Goal: Check status: Check status

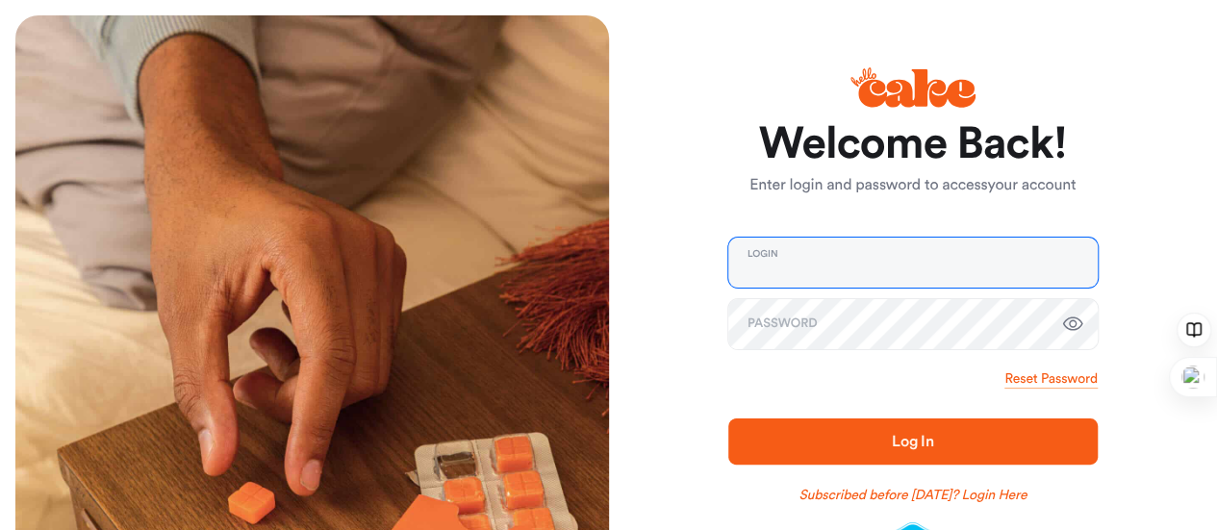
type input "**********"
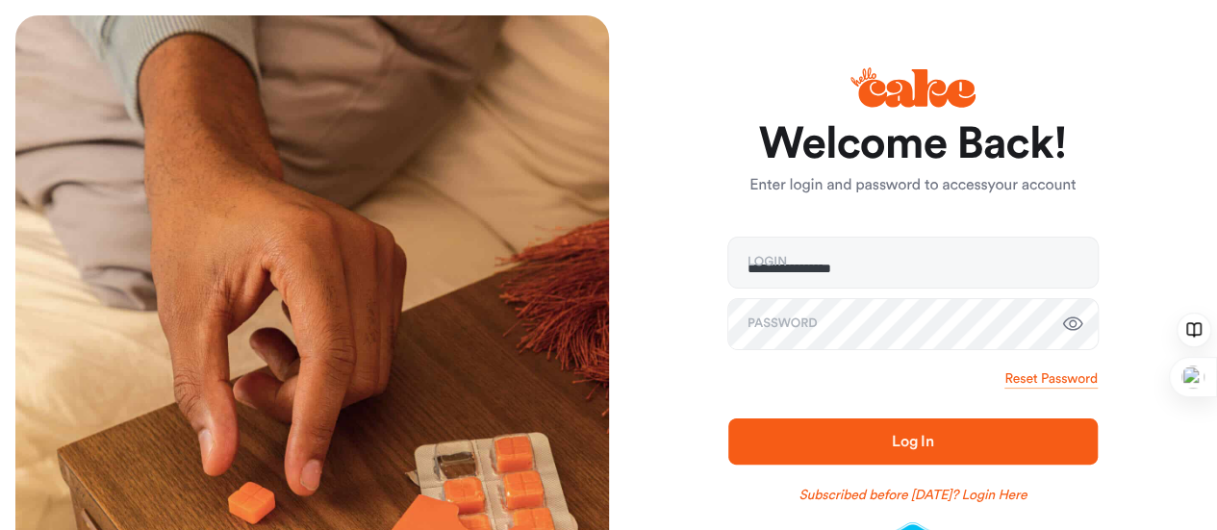
click at [821, 443] on span "Log In" at bounding box center [913, 441] width 308 height 23
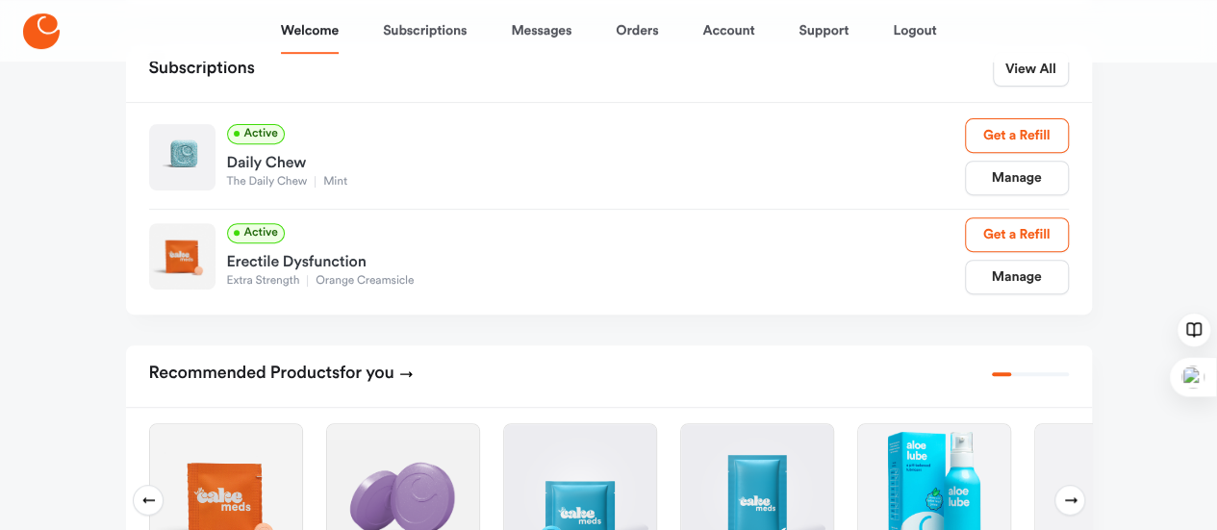
scroll to position [385, 0]
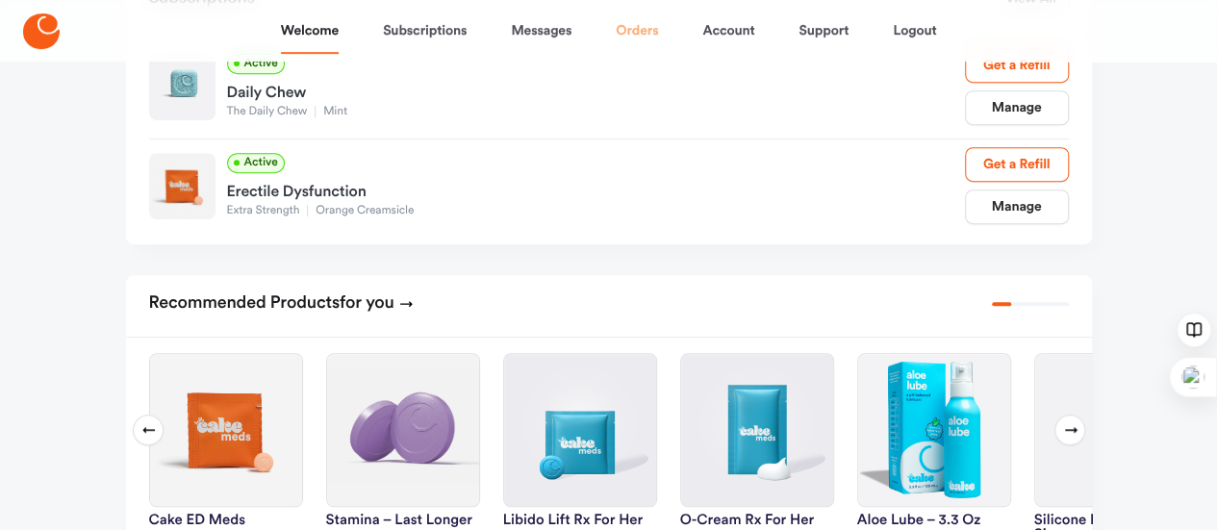
click at [640, 25] on link "Orders" at bounding box center [637, 31] width 42 height 46
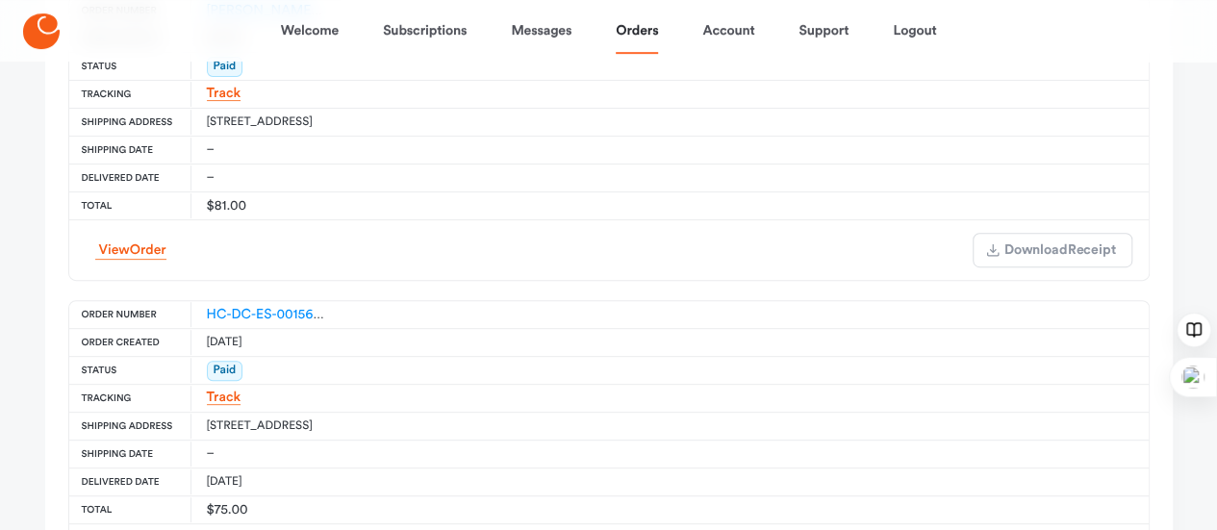
scroll to position [289, 0]
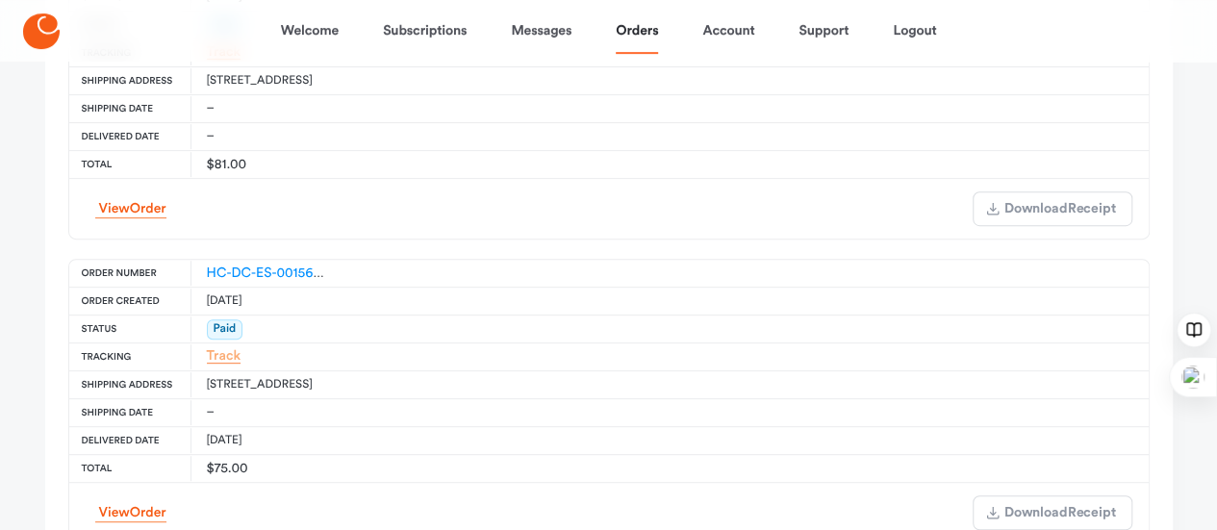
click at [242, 349] on link "Track" at bounding box center [224, 356] width 35 height 14
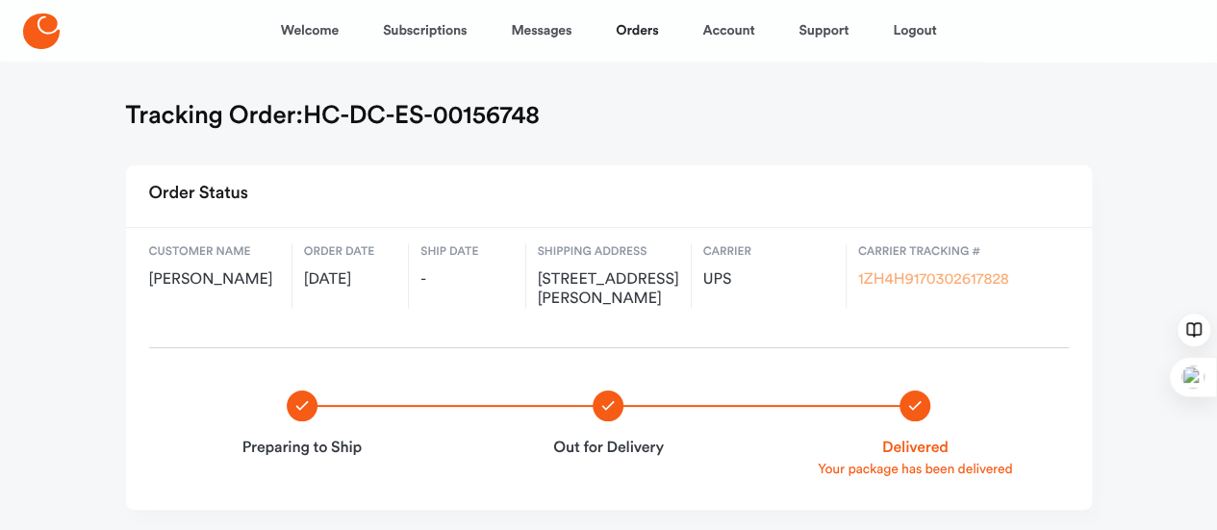
click at [912, 274] on link "1ZH4H9170302617828" at bounding box center [933, 279] width 151 height 15
